Goal: Check status

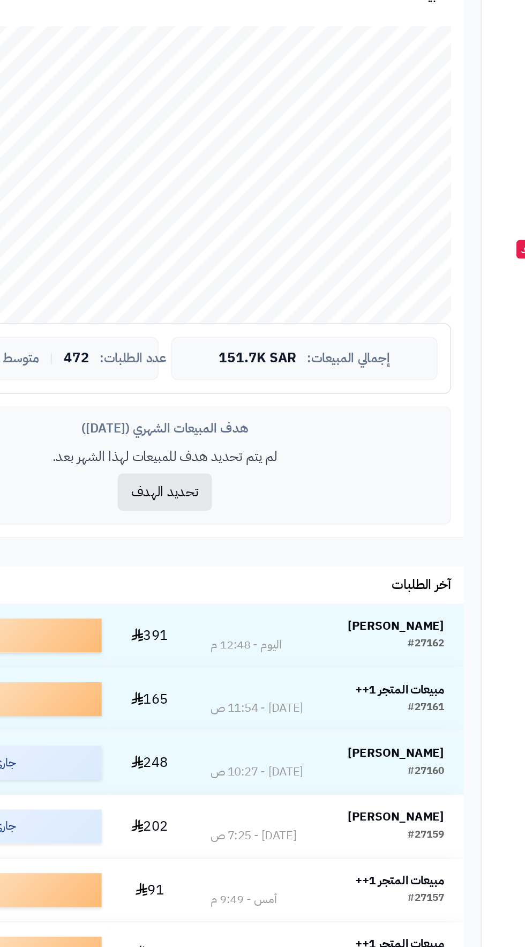
scroll to position [3, 0]
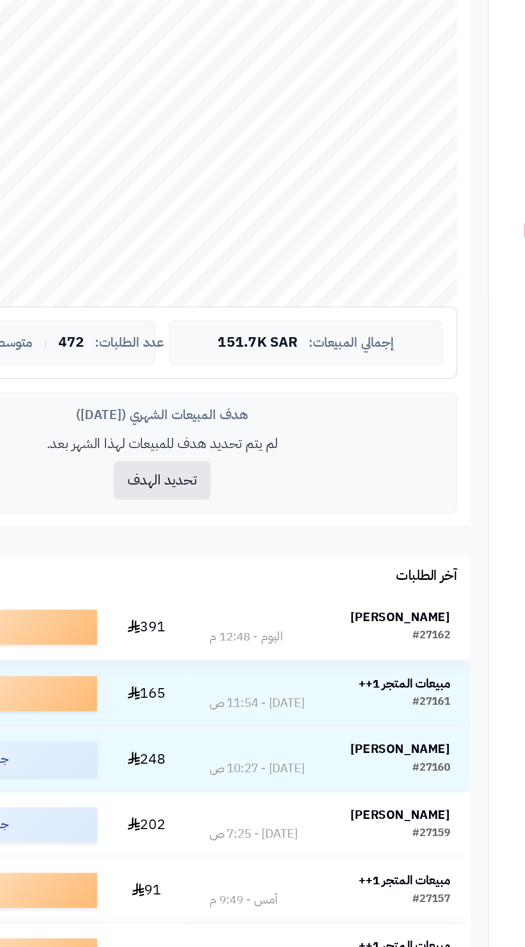
click at [359, 704] on strong "[PERSON_NAME]" at bounding box center [345, 701] width 61 height 11
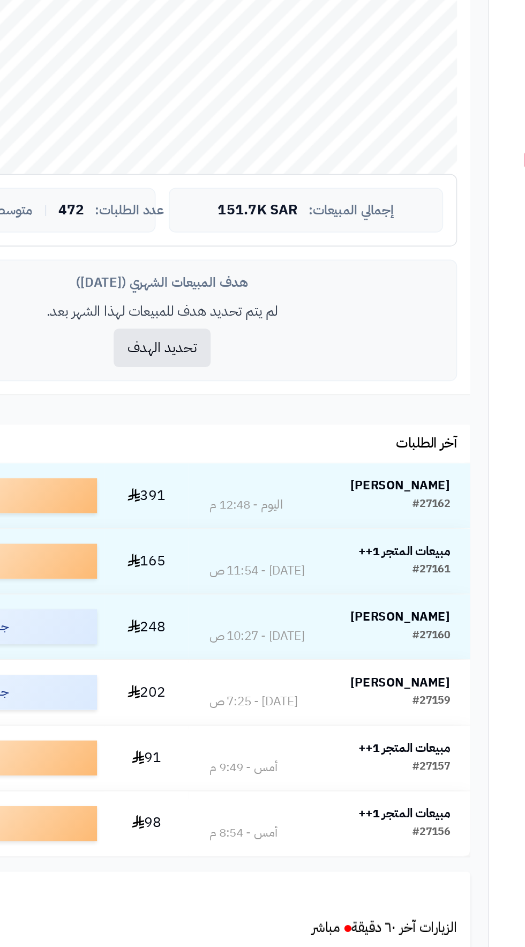
scroll to position [56, 0]
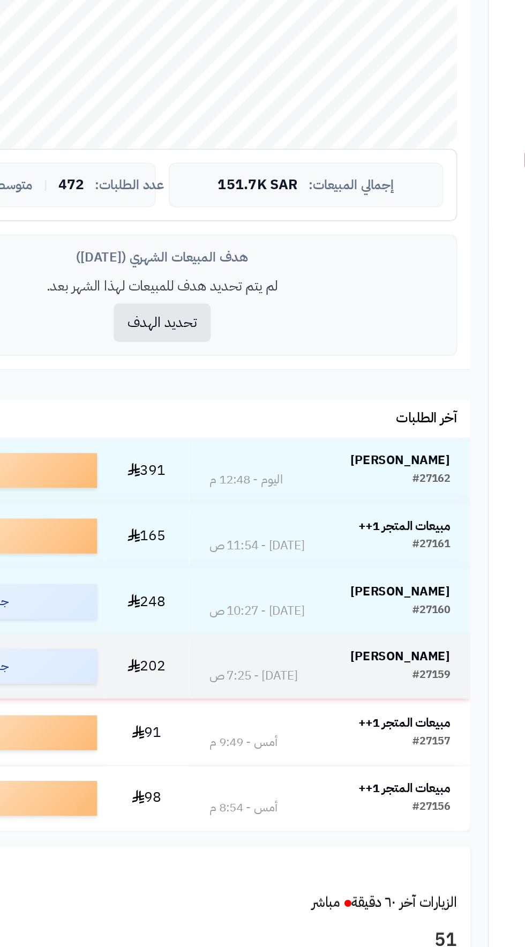
click at [356, 766] on strong "[PERSON_NAME]" at bounding box center [345, 768] width 61 height 11
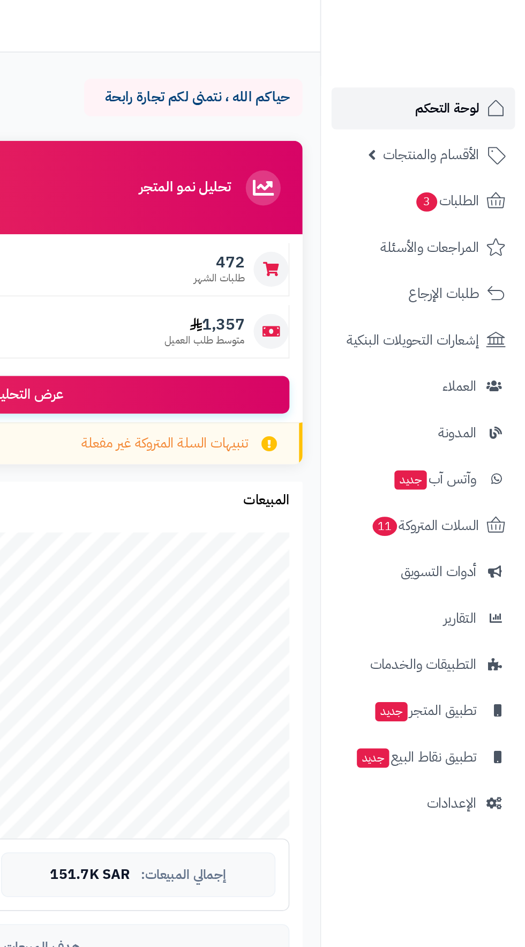
click at [481, 62] on span "لوحة التحكم" at bounding box center [477, 66] width 39 height 15
